Goal: Task Accomplishment & Management: Use online tool/utility

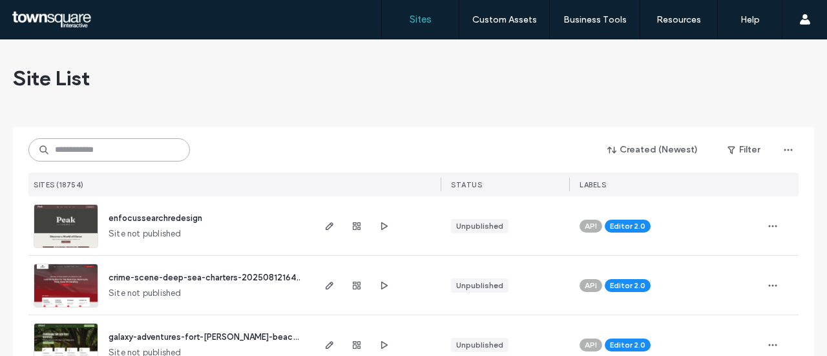
click at [152, 149] on input at bounding box center [109, 149] width 162 height 23
paste input "**********"
type input "**********"
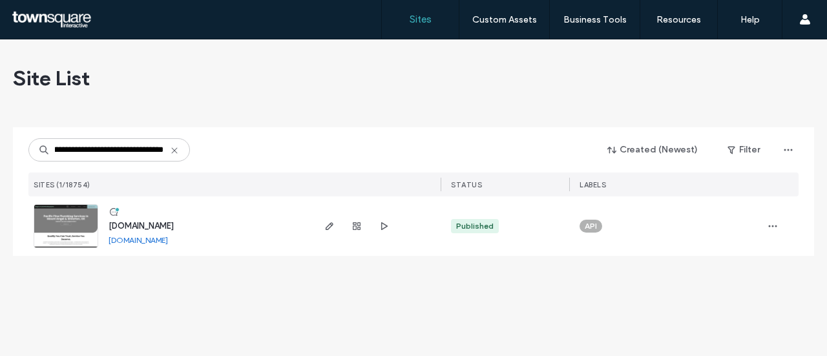
click at [174, 224] on span "[DOMAIN_NAME]" at bounding box center [141, 226] width 65 height 10
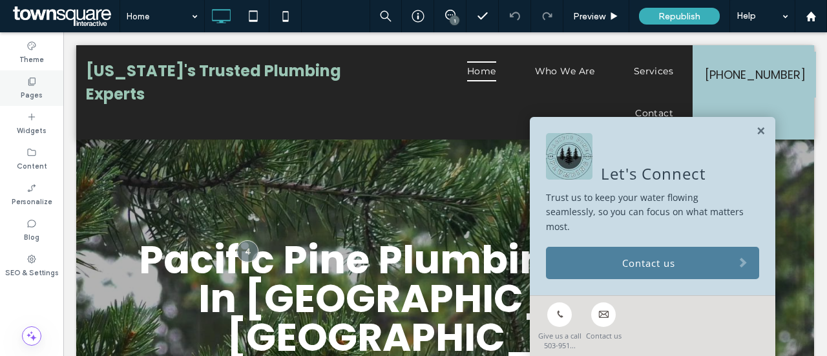
click at [36, 87] on label "Pages" at bounding box center [32, 94] width 22 height 14
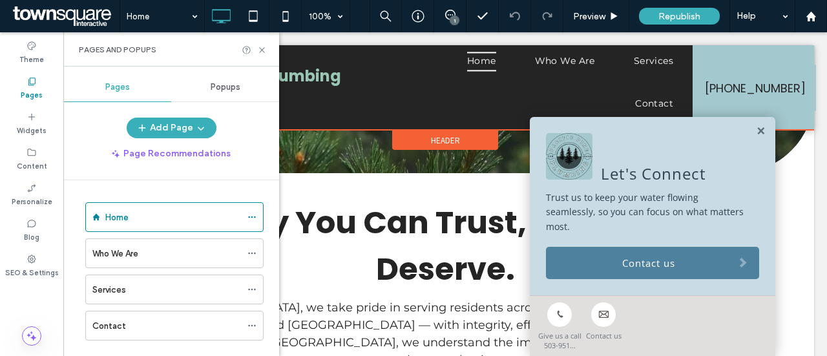
scroll to position [388, 0]
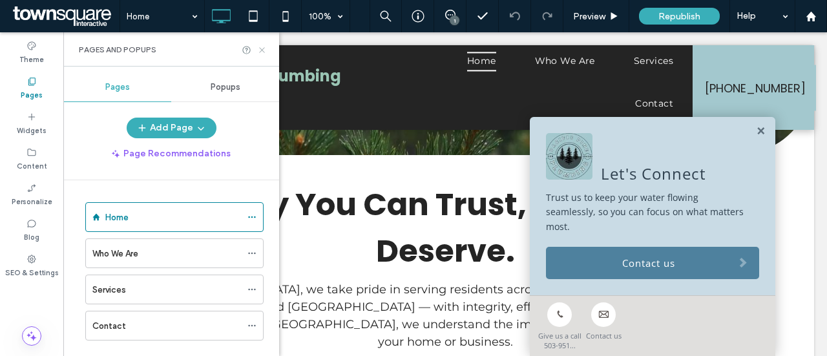
click at [258, 48] on icon at bounding box center [262, 50] width 10 height 10
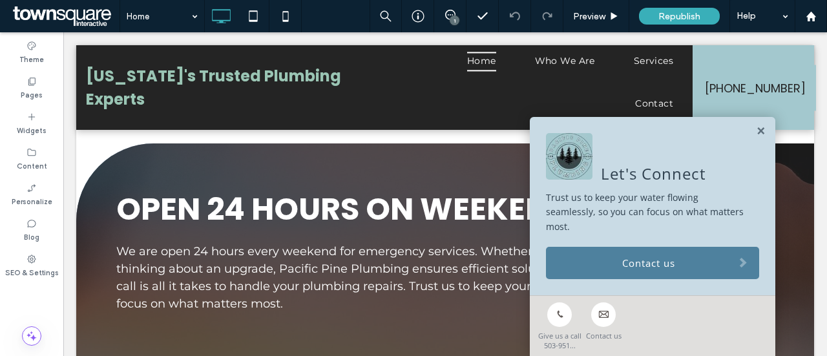
scroll to position [2132, 0]
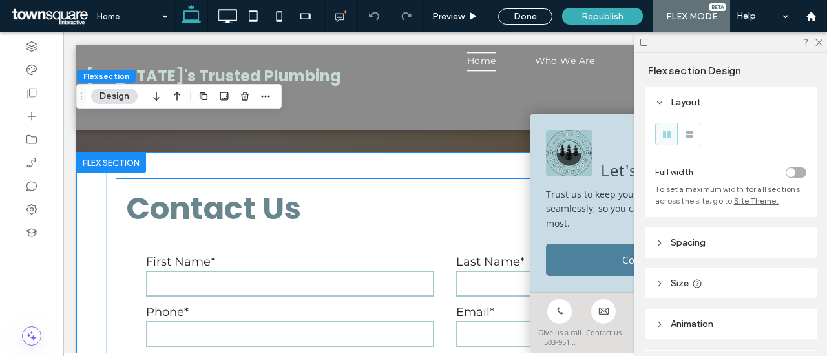
click at [216, 255] on label "First Name*" at bounding box center [290, 262] width 288 height 14
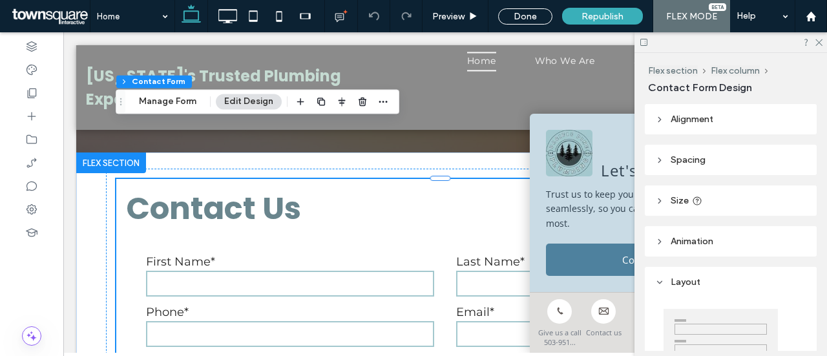
type input "*"
type input "***"
click at [165, 100] on button "Manage Form" at bounding box center [167, 102] width 74 height 16
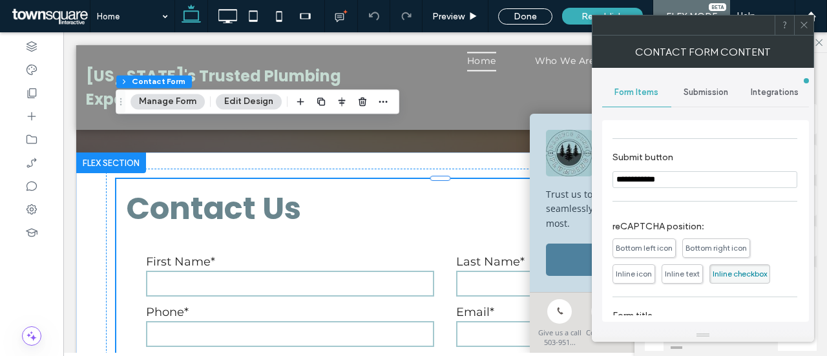
scroll to position [129, 0]
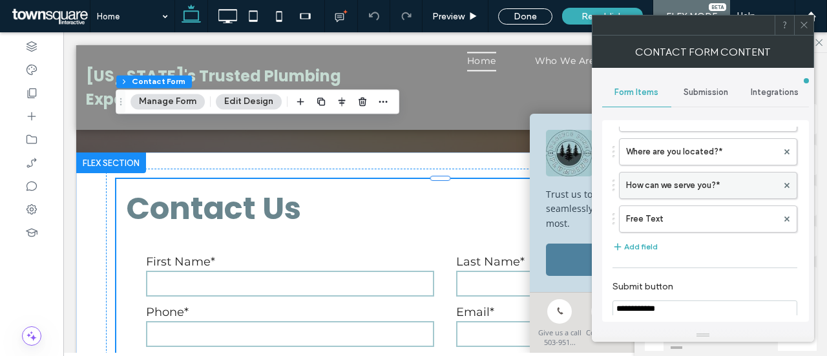
click at [677, 187] on label "How can we serve you?*" at bounding box center [701, 185] width 151 height 26
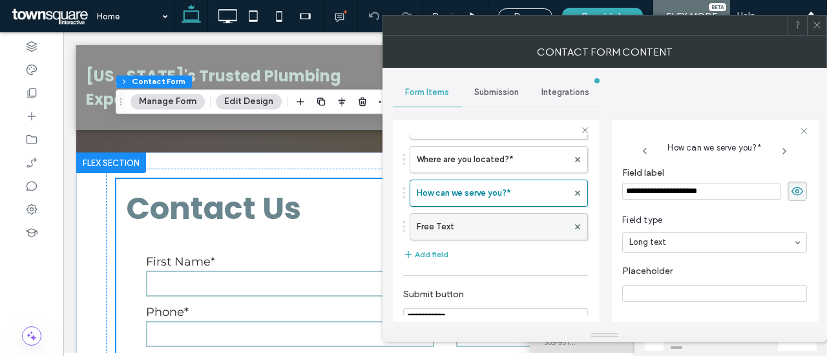
click at [491, 214] on label "Free Text" at bounding box center [492, 227] width 151 height 26
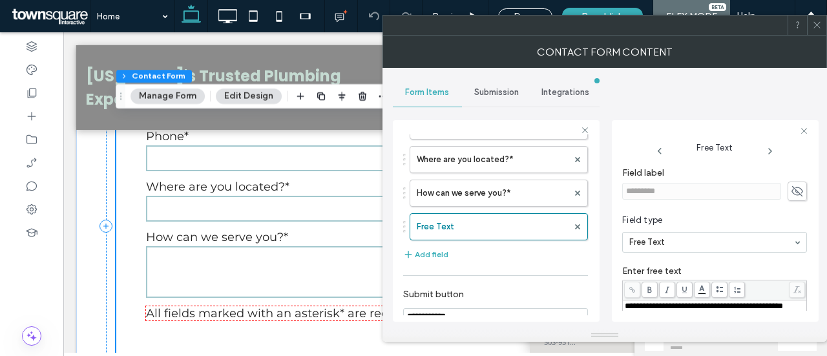
scroll to position [2261, 0]
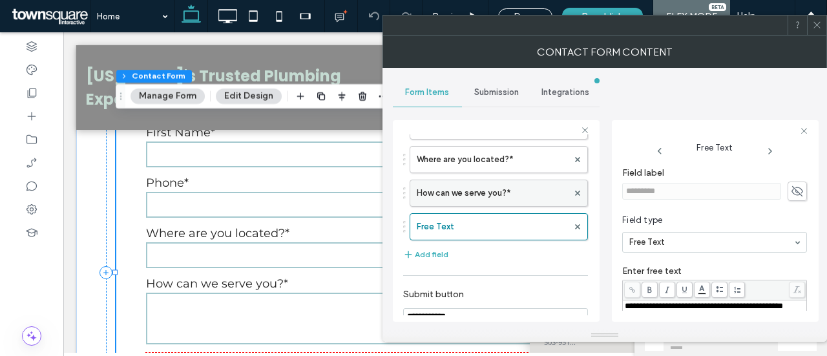
click at [477, 193] on label "How can we serve you?*" at bounding box center [492, 193] width 151 height 26
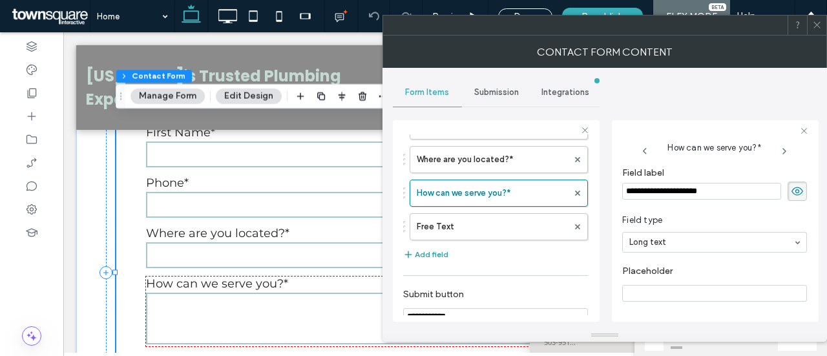
click at [430, 249] on button "Add field" at bounding box center [425, 255] width 45 height 16
type input "*"
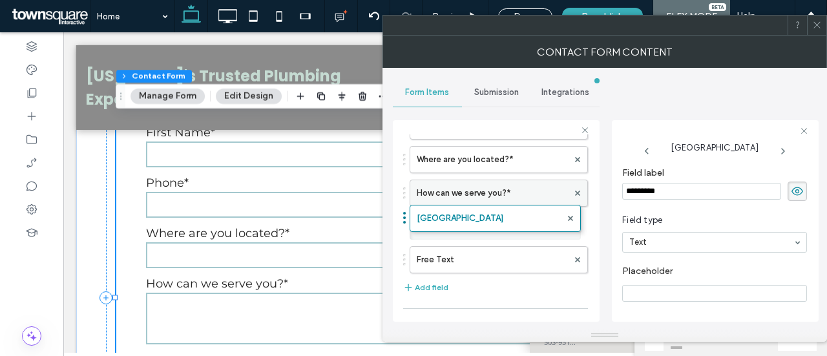
drag, startPoint x: 452, startPoint y: 248, endPoint x: 454, endPoint y: 203, distance: 45.3
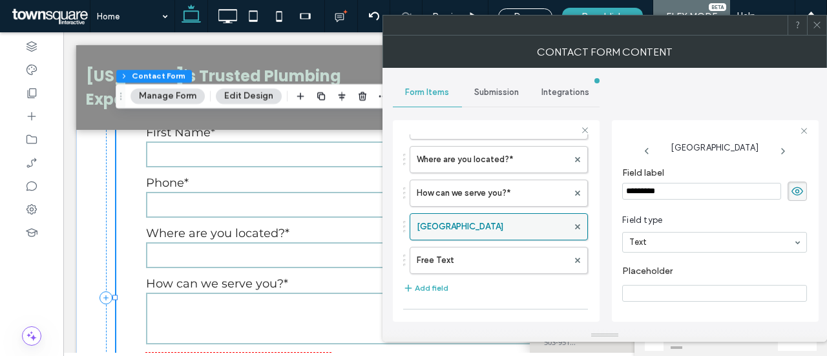
click at [444, 224] on label "[GEOGRAPHIC_DATA]" at bounding box center [492, 227] width 151 height 26
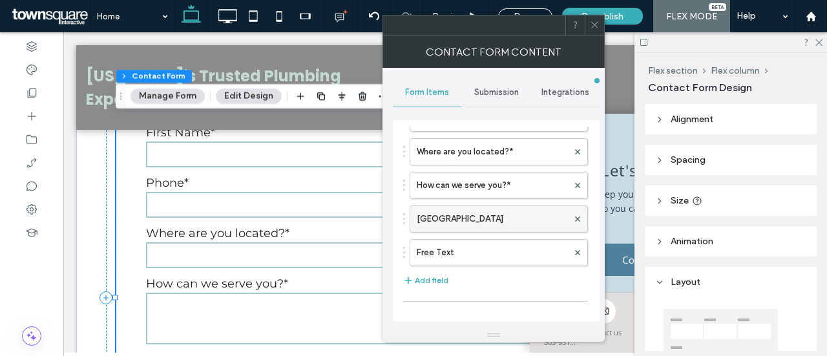
click at [468, 214] on label "[GEOGRAPHIC_DATA]" at bounding box center [492, 219] width 151 height 26
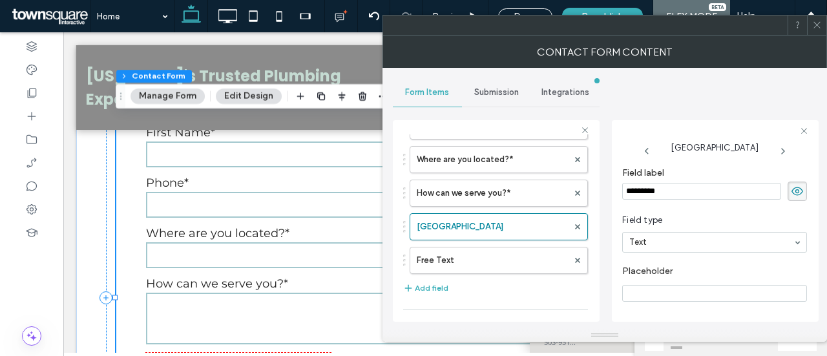
drag, startPoint x: 685, startPoint y: 194, endPoint x: 585, endPoint y: 194, distance: 100.1
click at [585, 194] on div "**********" at bounding box center [496, 219] width 207 height 218
type input "**********"
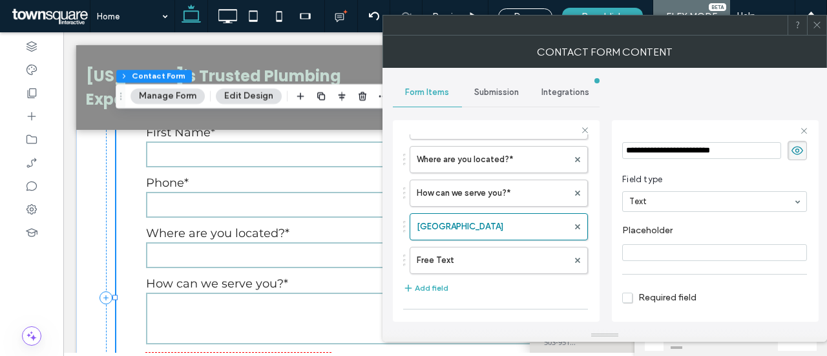
scroll to position [110, 0]
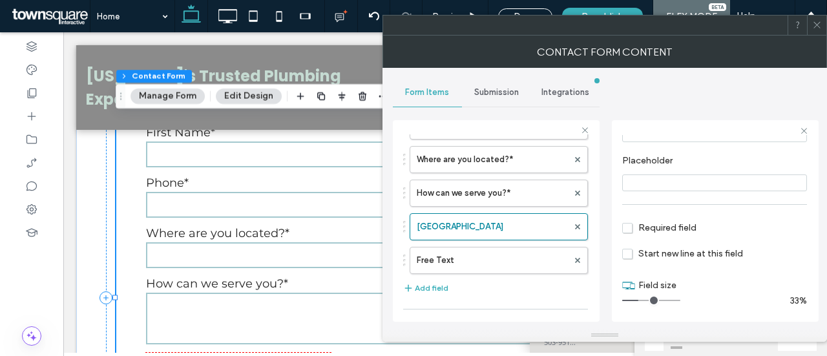
click at [668, 221] on label "Required field" at bounding box center [659, 227] width 74 height 12
click at [820, 32] on span at bounding box center [817, 25] width 10 height 19
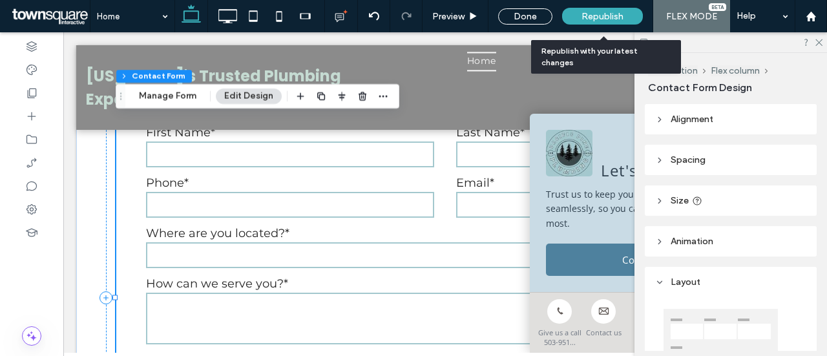
click at [614, 21] on span "Republish" at bounding box center [602, 16] width 42 height 11
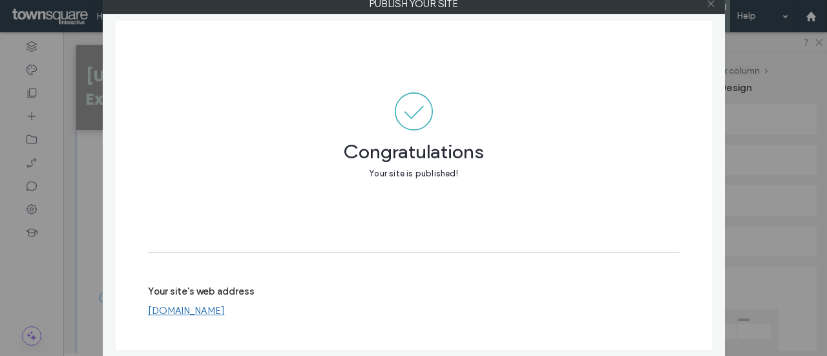
click at [708, 5] on icon at bounding box center [711, 4] width 10 height 10
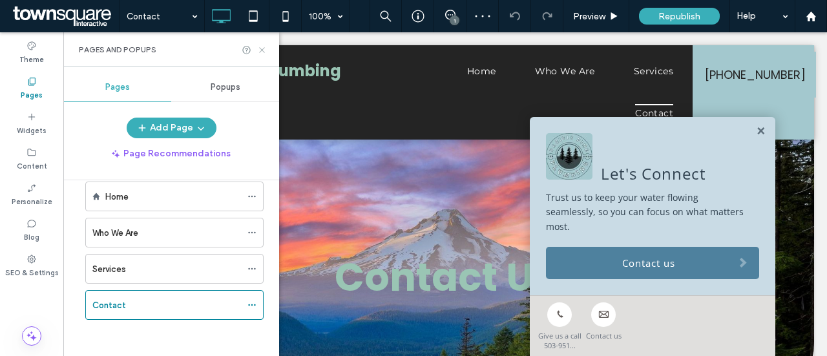
click at [261, 50] on use at bounding box center [261, 49] width 5 height 5
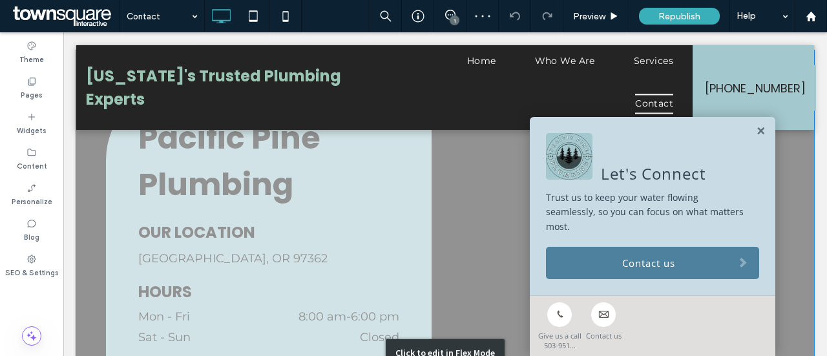
scroll to position [646, 0]
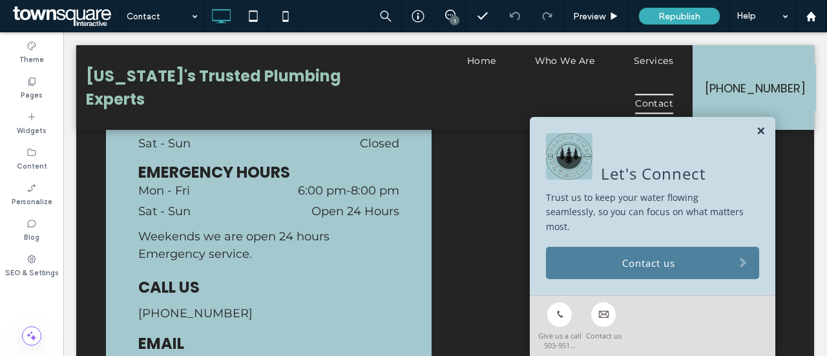
click at [756, 137] on link at bounding box center [761, 131] width 10 height 11
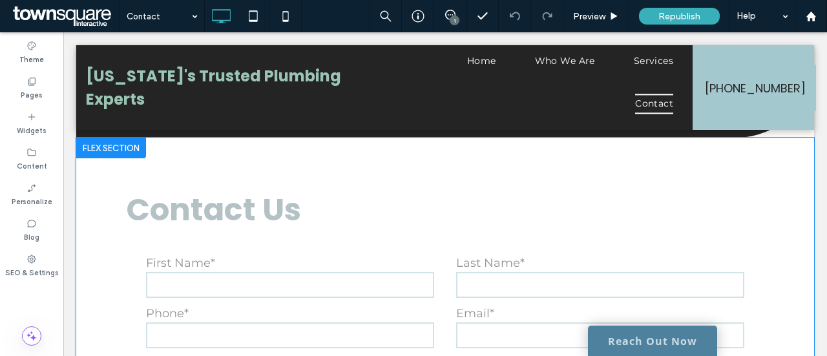
scroll to position [1098, 0]
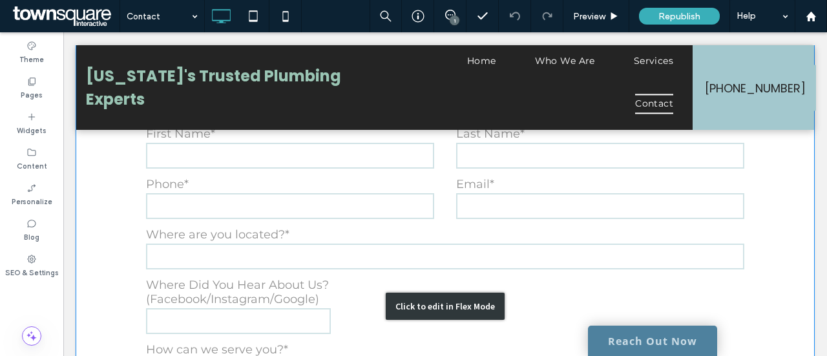
click at [252, 200] on div "Click to edit in Flex Mode" at bounding box center [445, 305] width 738 height 595
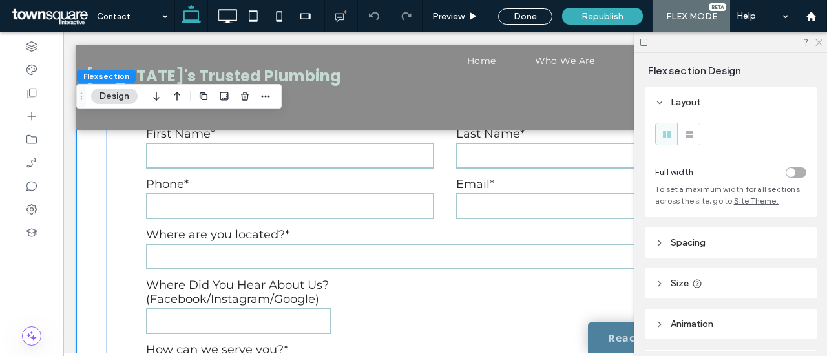
click at [821, 37] on icon at bounding box center [818, 41] width 8 height 8
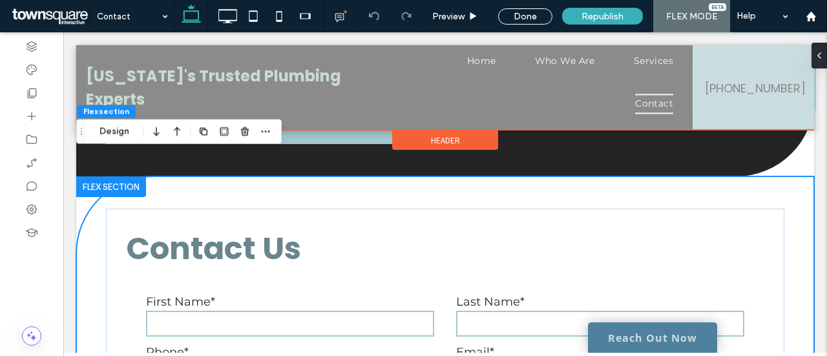
scroll to position [904, 0]
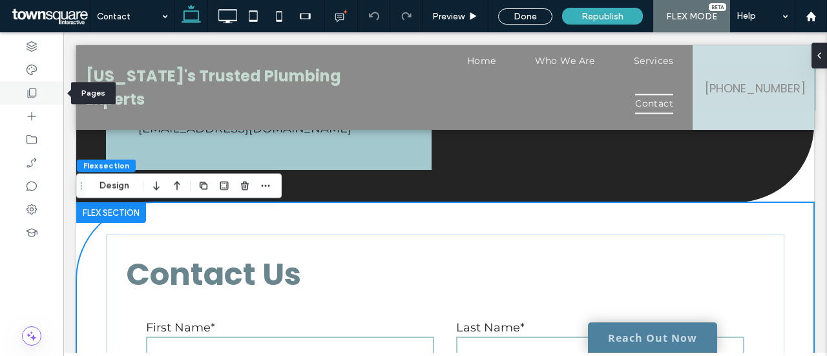
drag, startPoint x: 36, startPoint y: 89, endPoint x: 40, endPoint y: 95, distance: 7.4
click at [35, 90] on icon at bounding box center [31, 93] width 13 height 13
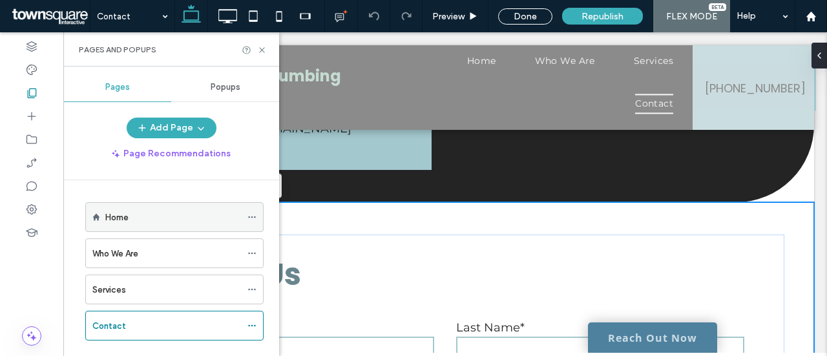
click at [124, 224] on div "Home" at bounding box center [173, 217] width 136 height 28
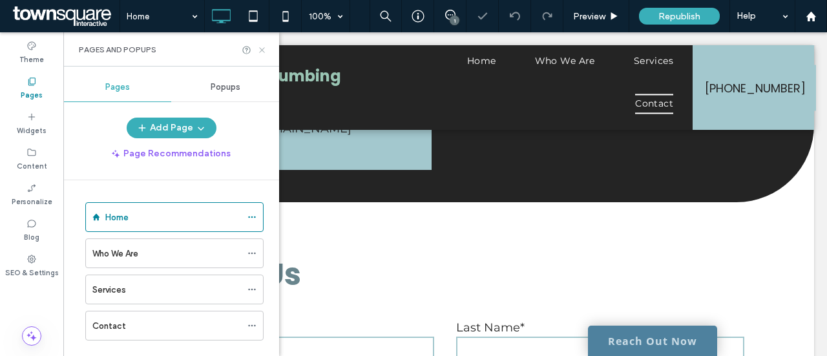
click at [265, 48] on icon at bounding box center [262, 50] width 10 height 10
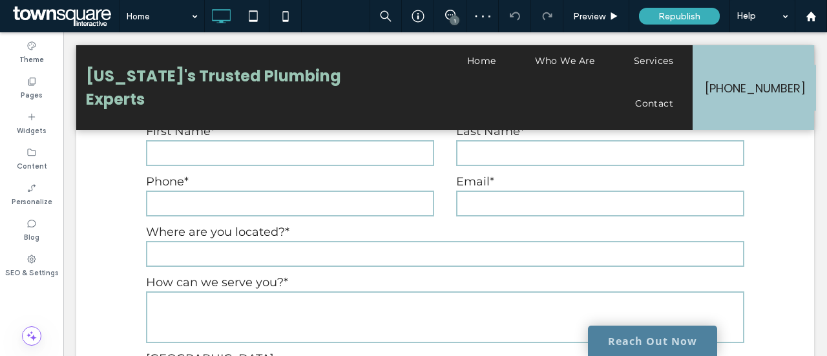
scroll to position [2251, 0]
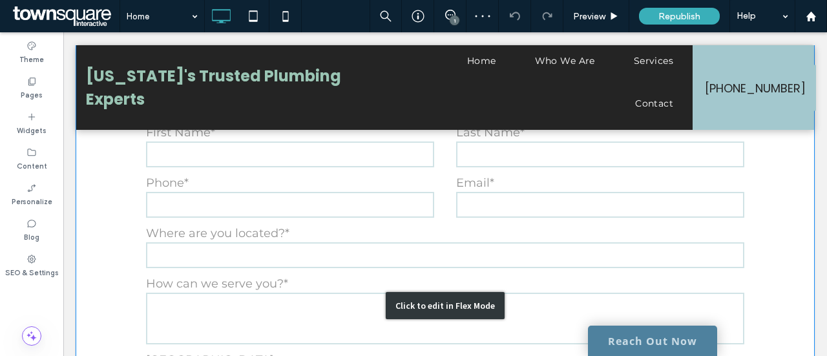
click at [297, 247] on div "Click to edit in Flex Mode" at bounding box center [445, 305] width 738 height 565
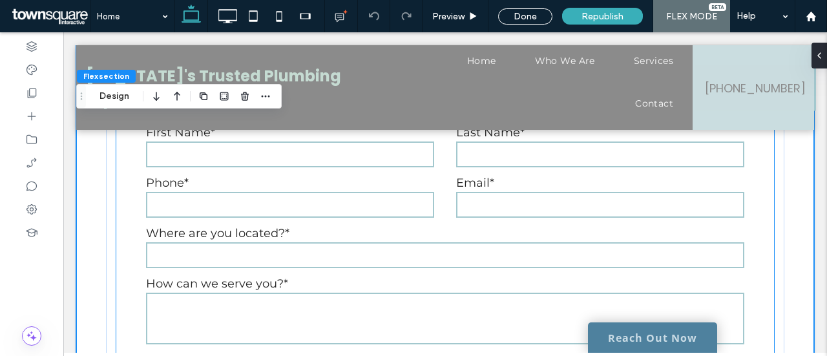
click at [194, 293] on textarea at bounding box center [445, 319] width 598 height 52
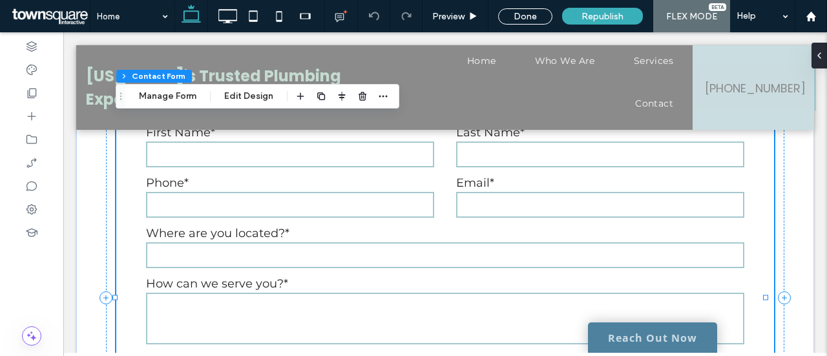
type input "*"
type input "***"
click at [178, 353] on label "[GEOGRAPHIC_DATA]:" at bounding box center [238, 360] width 185 height 14
click at [185, 99] on button "Manage Form" at bounding box center [167, 97] width 74 height 16
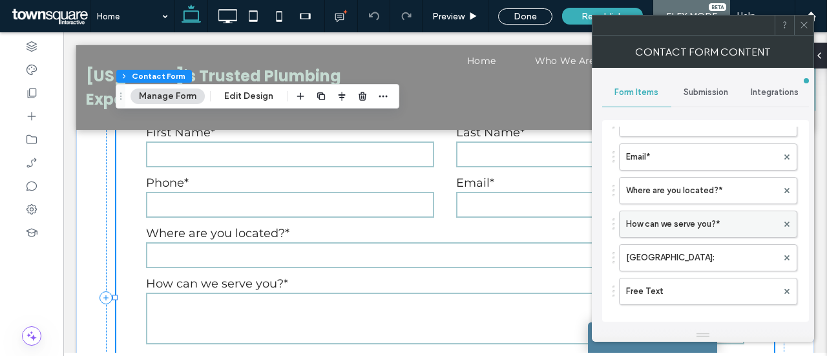
scroll to position [129, 0]
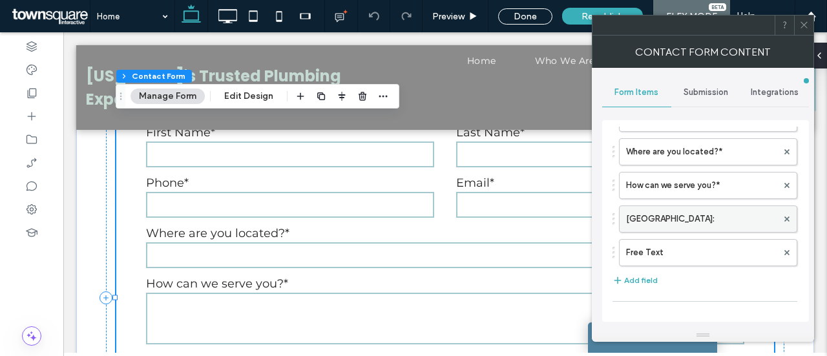
click at [674, 209] on label "[GEOGRAPHIC_DATA]:" at bounding box center [701, 219] width 151 height 26
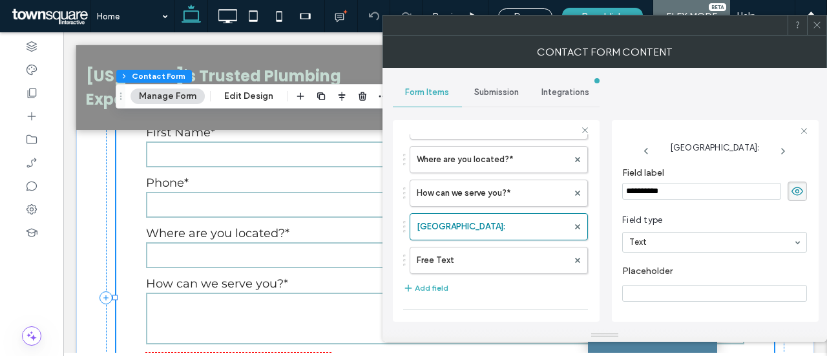
drag, startPoint x: 677, startPoint y: 182, endPoint x: 589, endPoint y: 191, distance: 88.9
click at [589, 191] on div "**********" at bounding box center [496, 219] width 207 height 218
type input "**********"
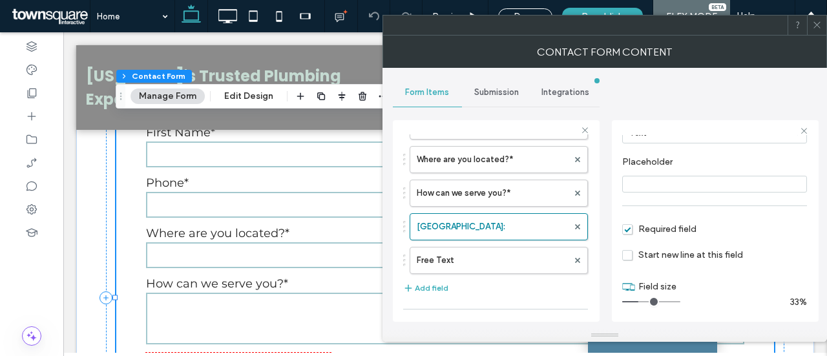
scroll to position [110, 0]
click at [821, 28] on icon at bounding box center [817, 25] width 10 height 10
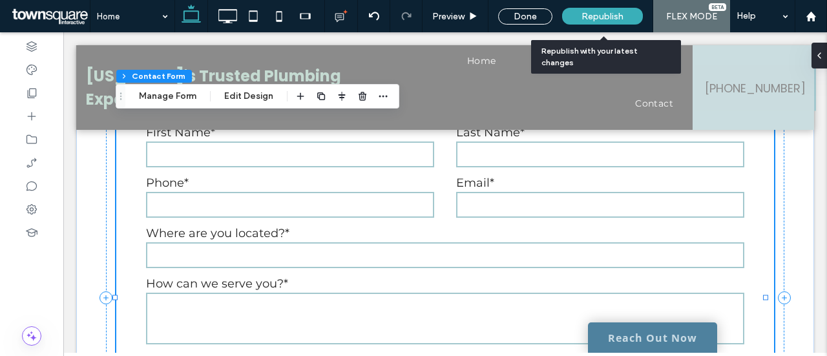
click at [595, 17] on span "Republish" at bounding box center [602, 16] width 42 height 11
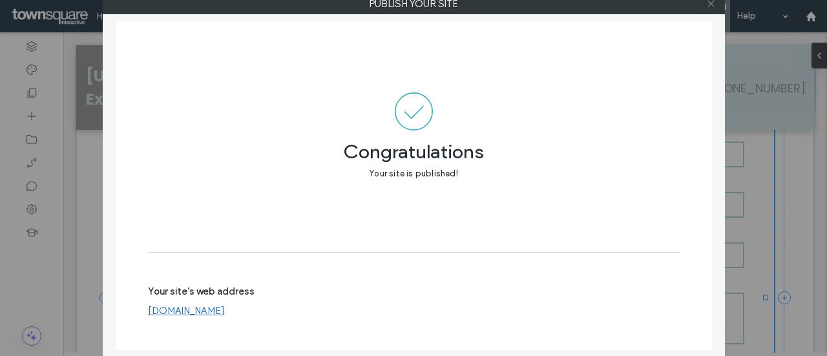
click at [711, 3] on icon at bounding box center [711, 4] width 10 height 10
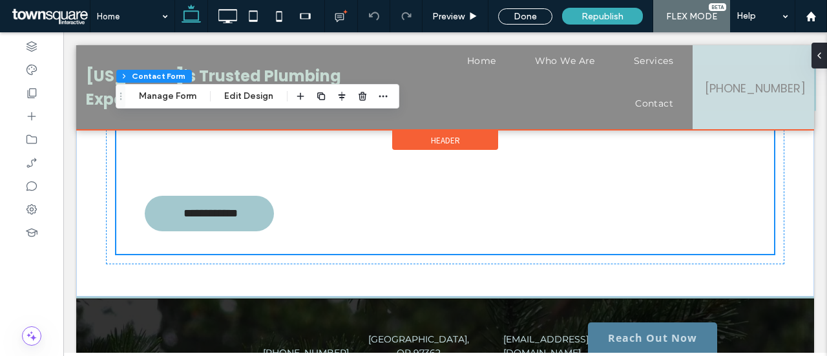
scroll to position [2567, 0]
